Goal: Information Seeking & Learning: Learn about a topic

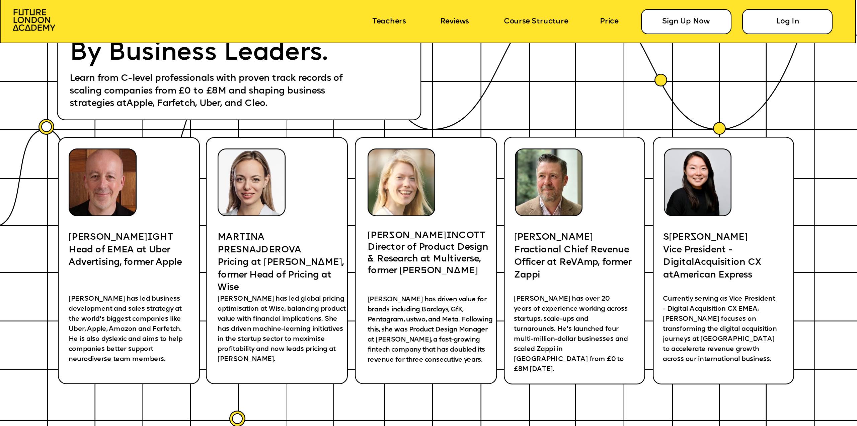
scroll to position [1760, 0]
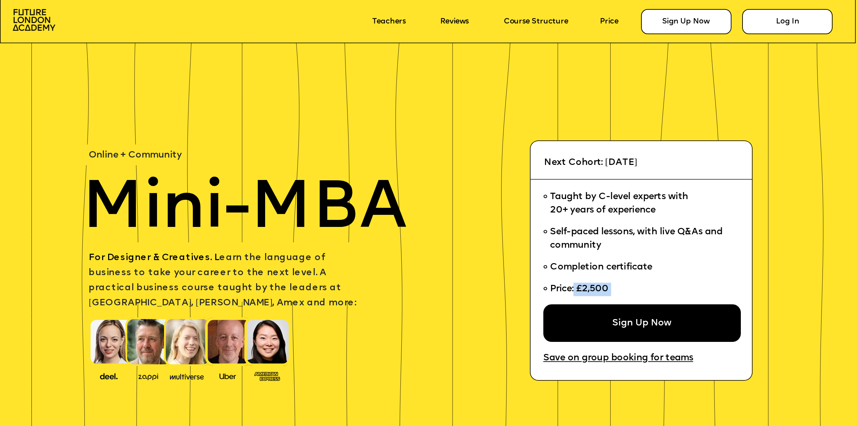
scroll to position [1845, 0]
